Goal: Transaction & Acquisition: Obtain resource

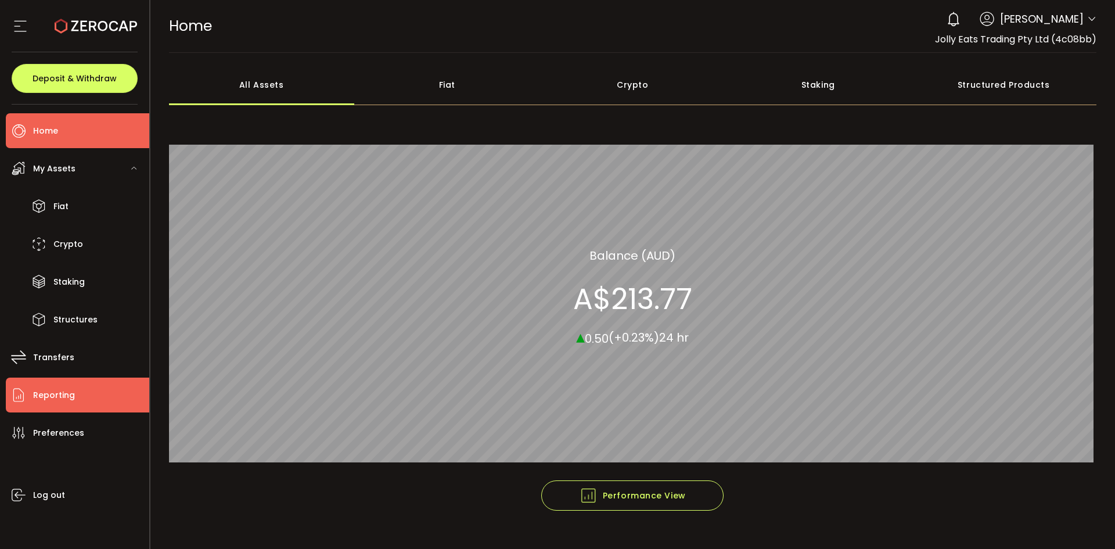
click at [49, 390] on span "Reporting" at bounding box center [54, 395] width 42 height 17
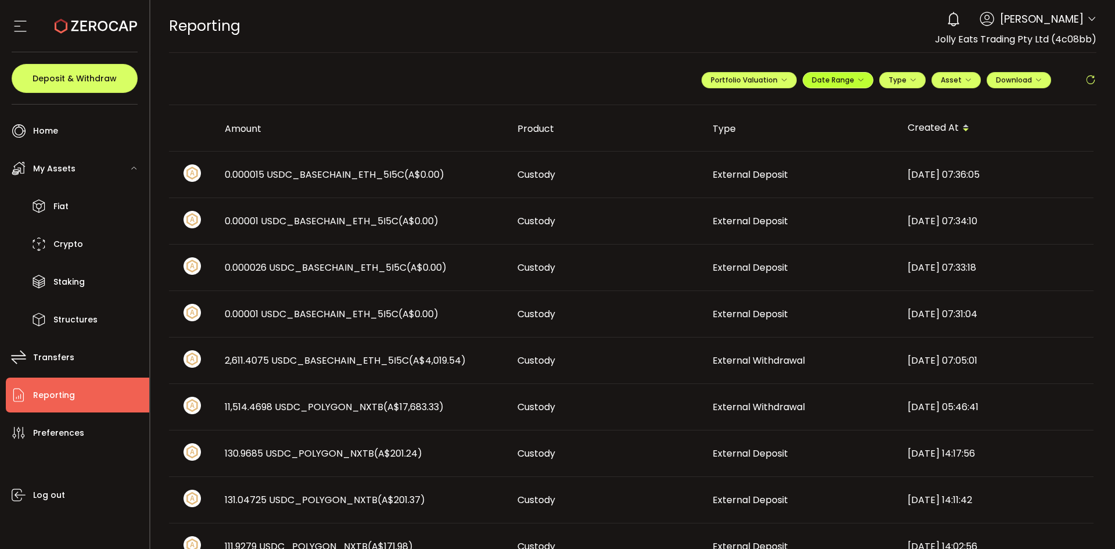
click at [847, 78] on span "Date Range" at bounding box center [838, 80] width 52 height 10
click at [806, 106] on input at bounding box center [806, 104] width 74 height 12
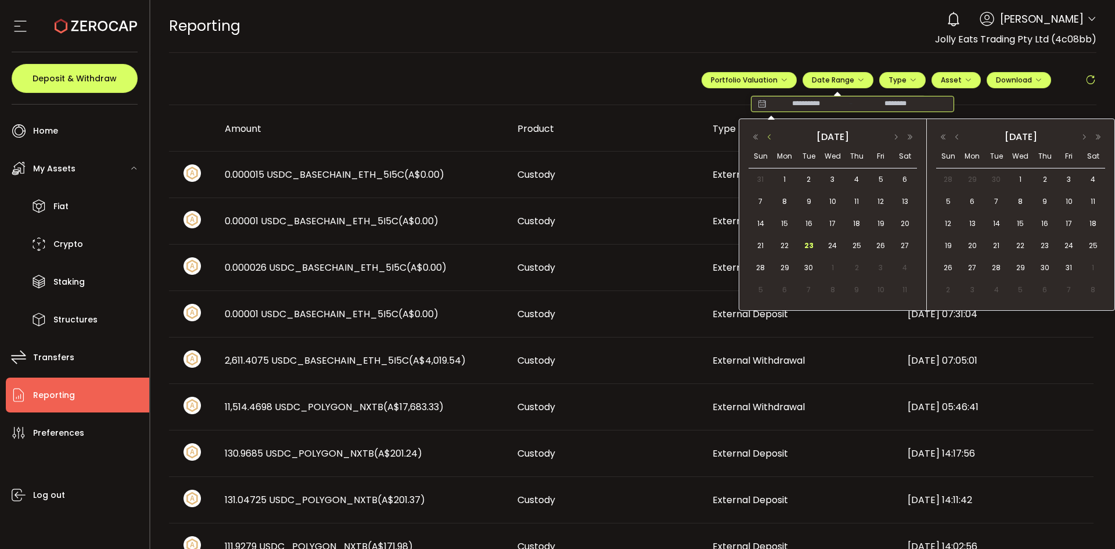
click at [771, 136] on button "button" at bounding box center [770, 137] width 14 height 8
click at [770, 136] on button "button" at bounding box center [770, 137] width 14 height 8
click at [811, 178] on span "1" at bounding box center [809, 179] width 14 height 14
click at [957, 137] on button "button" at bounding box center [957, 137] width 14 height 8
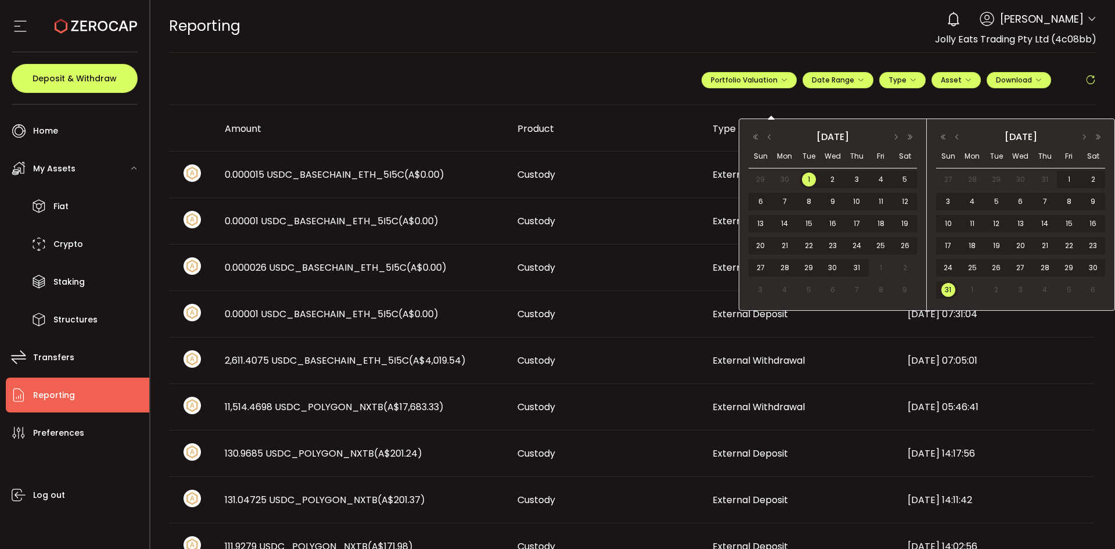
click at [951, 289] on span "31" at bounding box center [948, 290] width 14 height 14
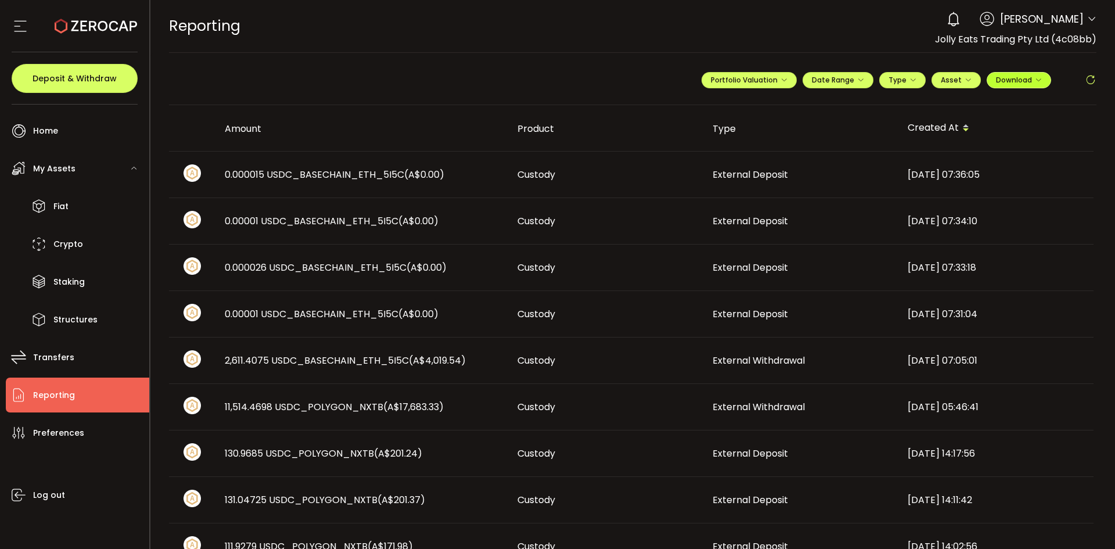
click at [1035, 79] on icon "button" at bounding box center [1038, 80] width 7 height 7
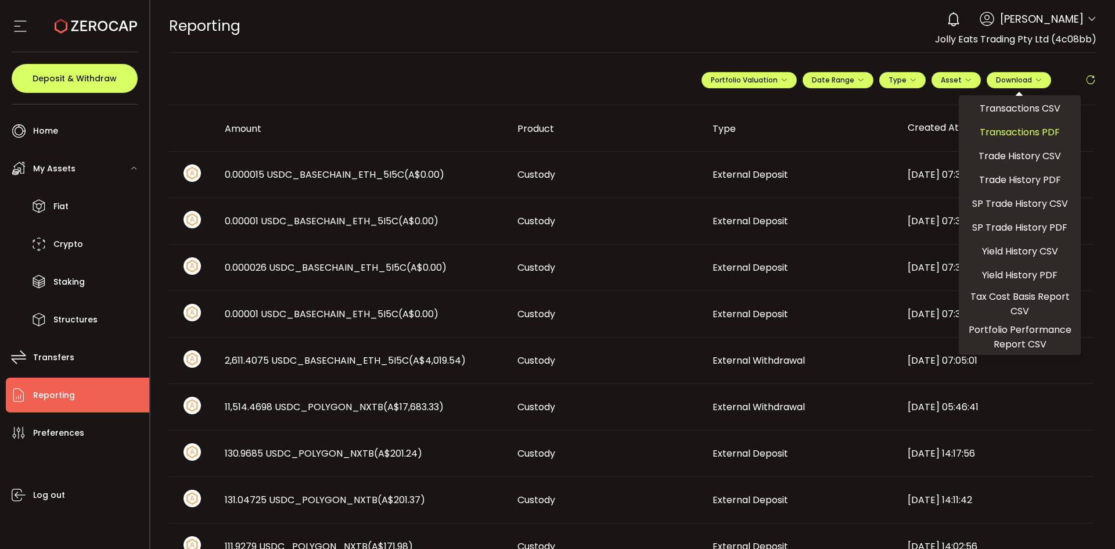
click at [1018, 127] on span "Transactions PDF" at bounding box center [1020, 132] width 80 height 15
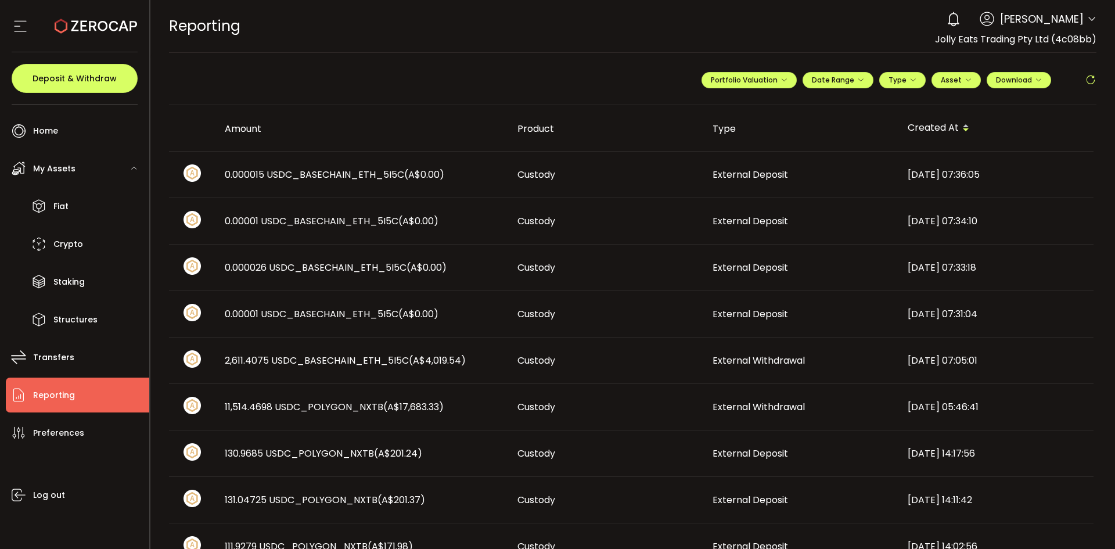
click at [1049, 295] on td "2025-08-20 07:31:04" at bounding box center [995, 314] width 195 height 46
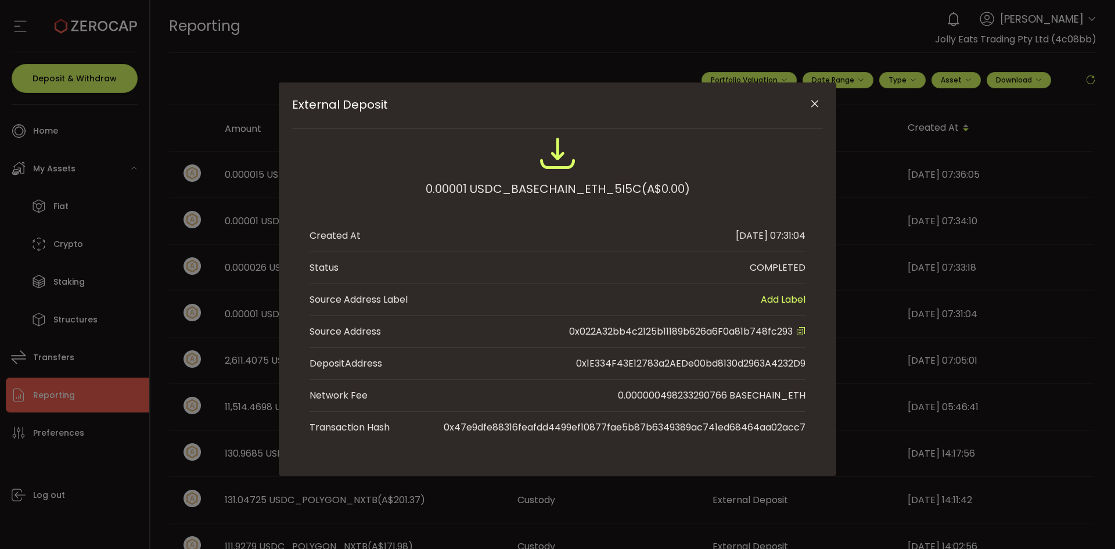
click at [1014, 80] on div "External Deposit 0.00001 USDC_BASECHAIN_ETH_5I5C (A$0.00) Created At 2025-08-20…" at bounding box center [557, 274] width 1115 height 549
click at [561, 162] on img "External Deposit" at bounding box center [557, 153] width 37 height 37
click at [585, 37] on div "External Deposit 0.00001 USDC_BASECHAIN_ETH_5I5C (A$0.00) Created At 2025-08-20…" at bounding box center [557, 274] width 1115 height 549
click at [817, 103] on icon "Close" at bounding box center [815, 104] width 12 height 12
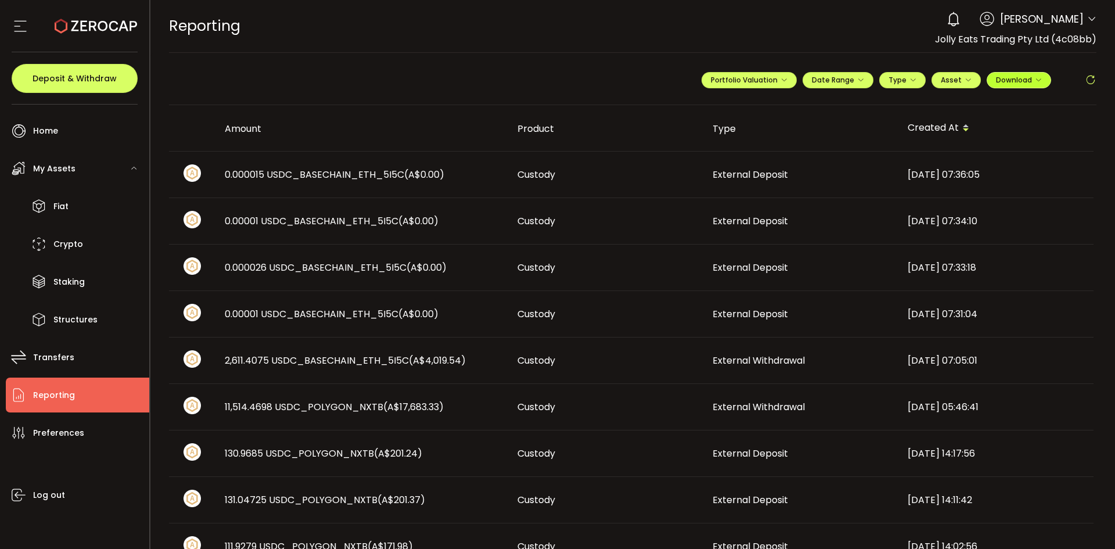
click at [1017, 80] on span "Download" at bounding box center [1019, 80] width 46 height 10
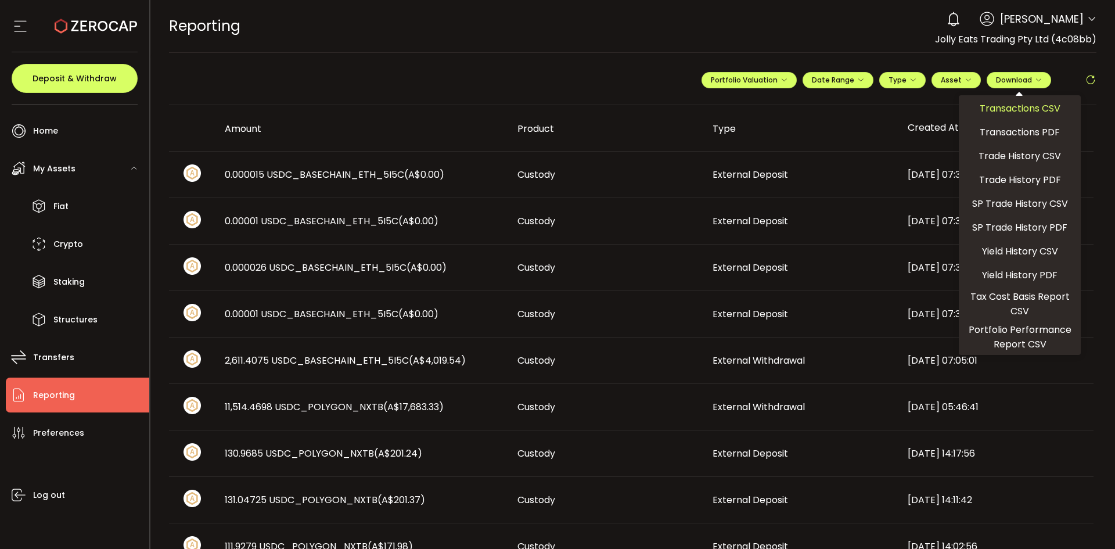
click at [1012, 108] on span "Transactions CSV" at bounding box center [1020, 108] width 81 height 15
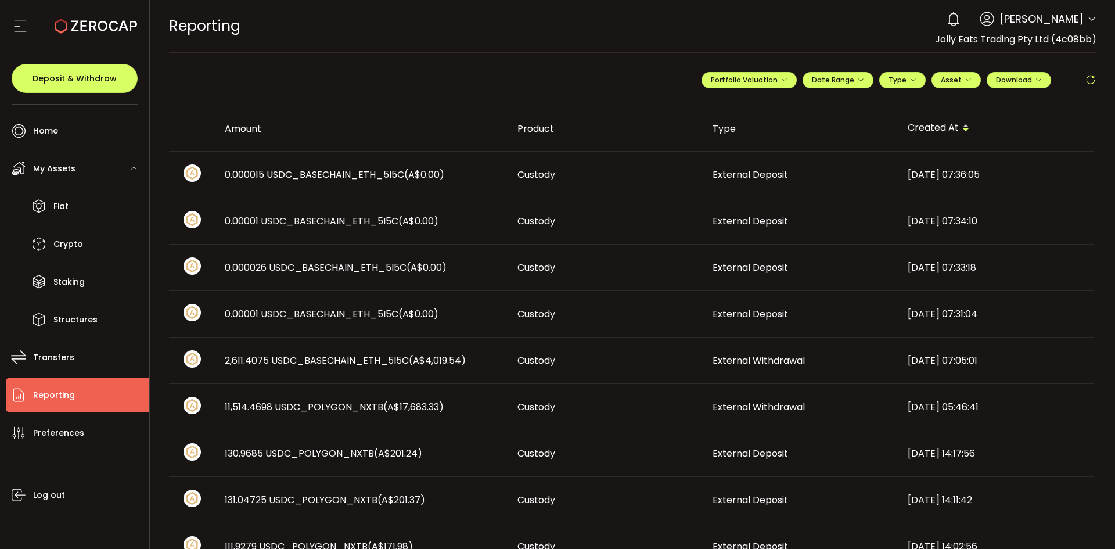
click at [59, 393] on span "Reporting" at bounding box center [54, 395] width 42 height 17
click at [49, 128] on span "Home" at bounding box center [45, 131] width 25 height 17
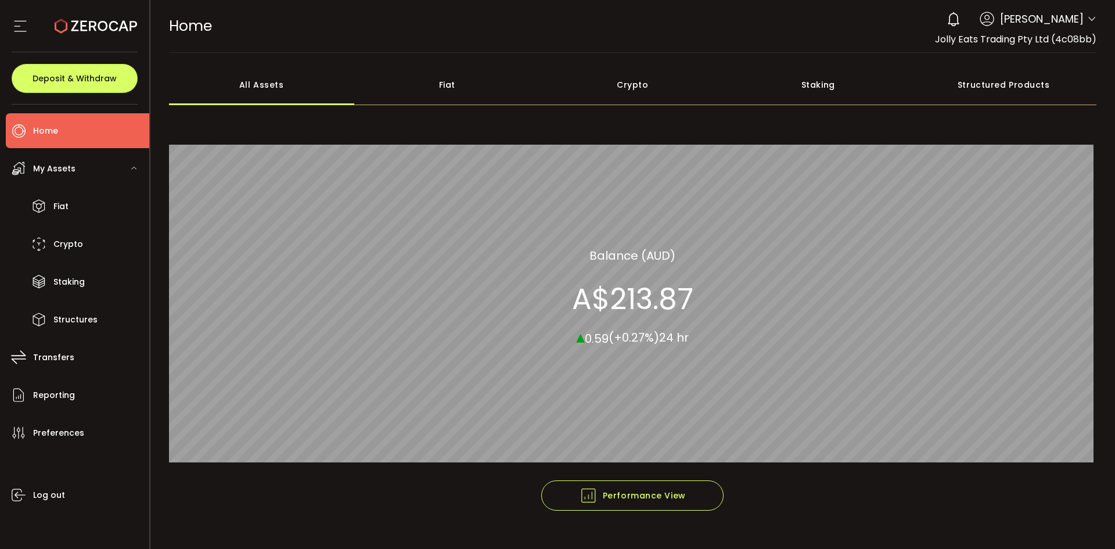
click at [452, 83] on div "Fiat" at bounding box center [447, 84] width 186 height 41
click at [635, 84] on div "Crypto" at bounding box center [633, 84] width 186 height 41
click at [814, 87] on div "Staking" at bounding box center [818, 84] width 186 height 41
click at [987, 84] on div "Structured Products" at bounding box center [1004, 84] width 186 height 41
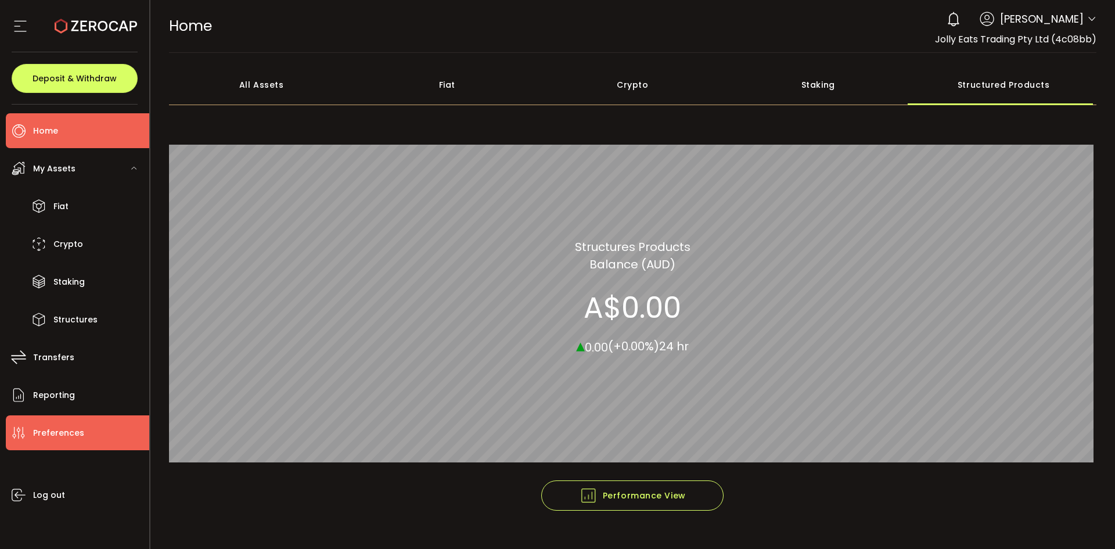
click at [39, 431] on span "Preferences" at bounding box center [58, 433] width 51 height 17
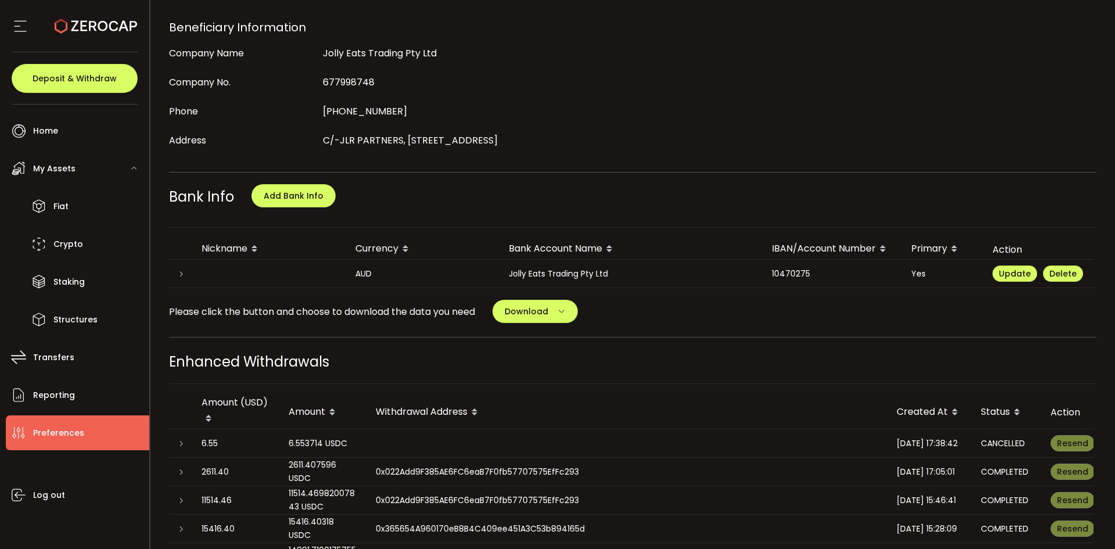
scroll to position [407, 0]
click at [529, 311] on span "Download" at bounding box center [527, 312] width 44 height 12
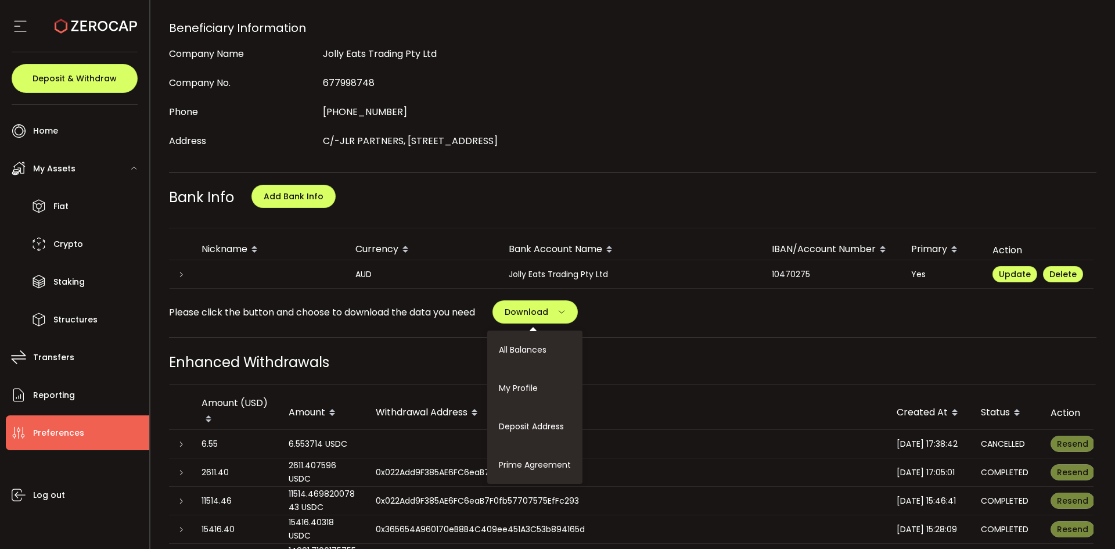
click at [654, 304] on div "Please click the button and choose to download the data you need Download All B…" at bounding box center [633, 311] width 928 height 23
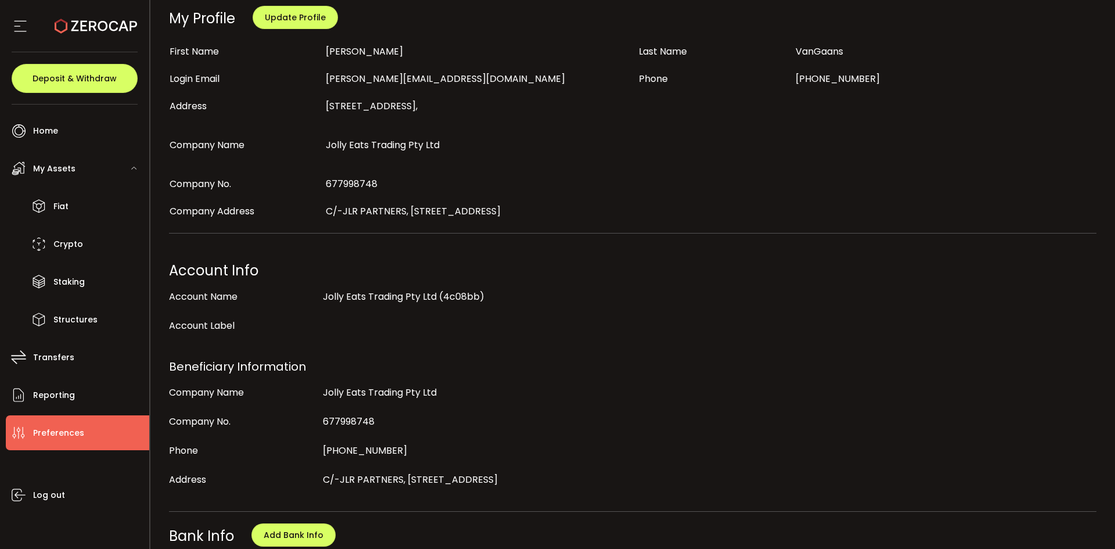
scroll to position [0, 0]
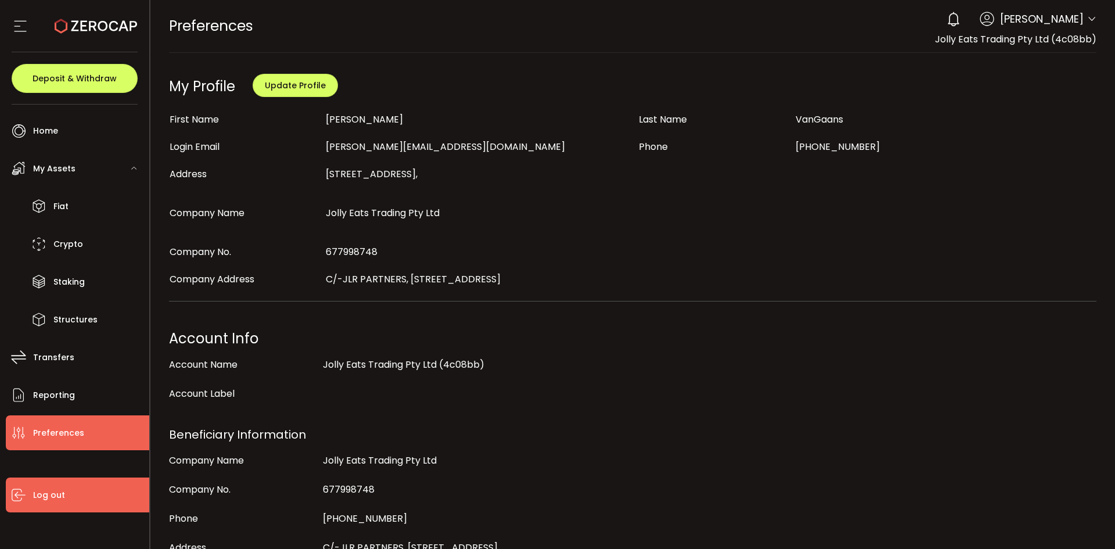
click at [46, 495] on span "Log out" at bounding box center [49, 495] width 32 height 17
